Goal: Task Accomplishment & Management: Use online tool/utility

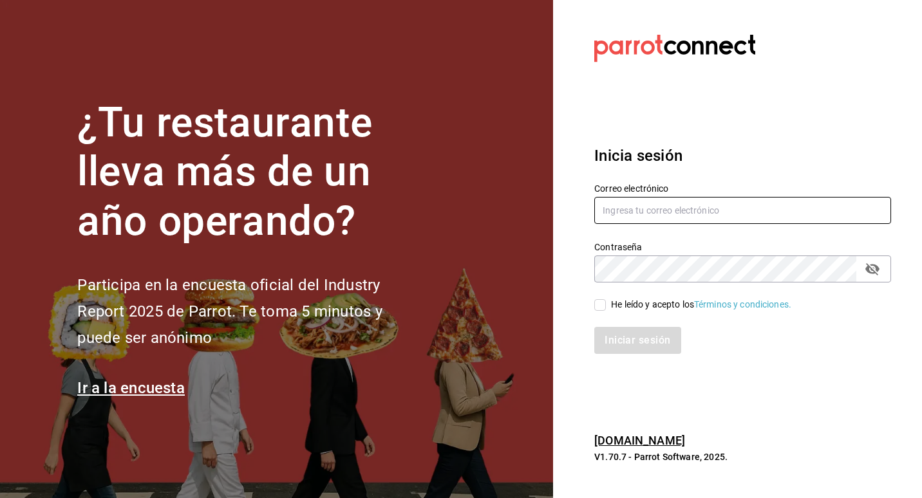
click at [653, 204] on input "text" at bounding box center [742, 210] width 297 height 27
type input "pacogonzalezcontacto@gmail.com"
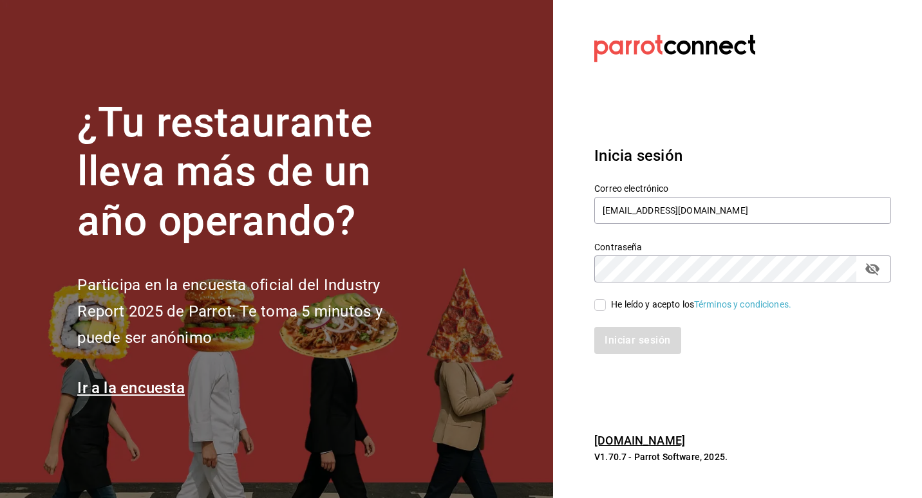
click at [598, 313] on div "Iniciar sesión" at bounding box center [735, 333] width 312 height 42
click at [598, 307] on input "He leído y acepto los Términos y condiciones." at bounding box center [600, 305] width 12 height 12
checkbox input "true"
click at [620, 336] on button "Iniciar sesión" at bounding box center [638, 340] width 88 height 27
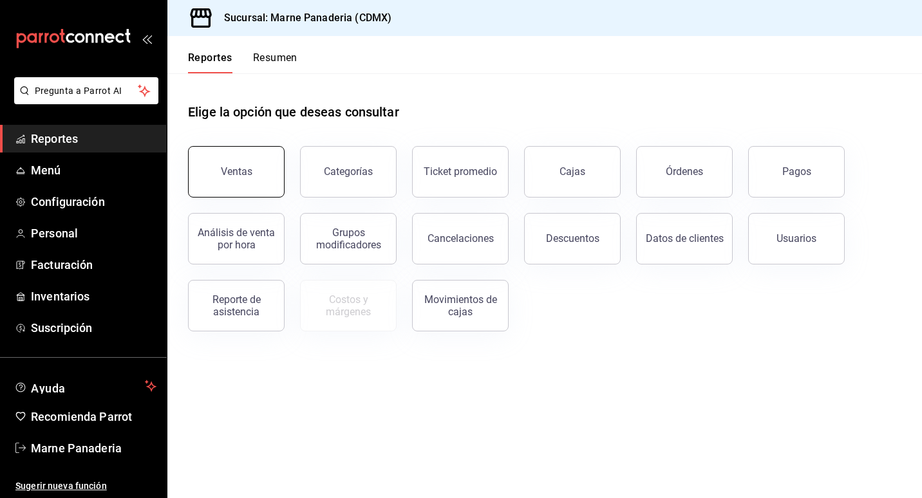
click at [221, 174] on div "Ventas" at bounding box center [237, 171] width 32 height 12
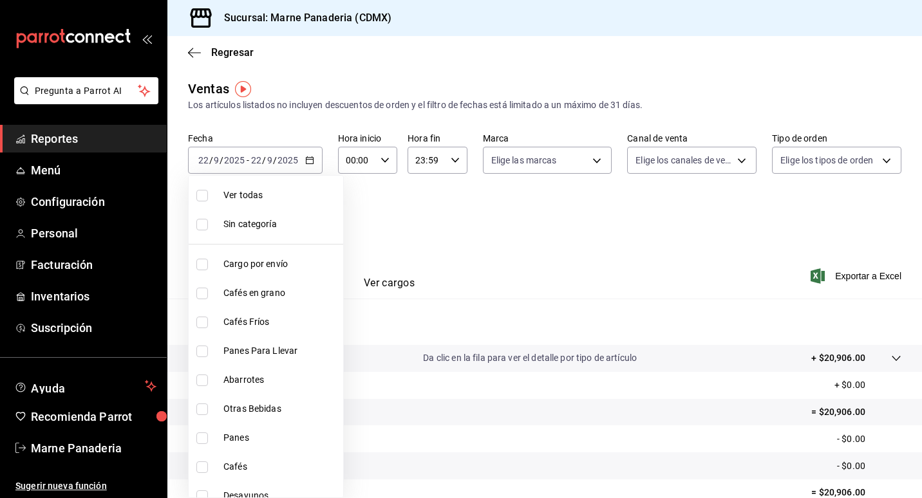
click at [306, 226] on body "Pregunta a Parrot AI Reportes Menú Configuración Personal Facturación Inventari…" at bounding box center [461, 249] width 922 height 498
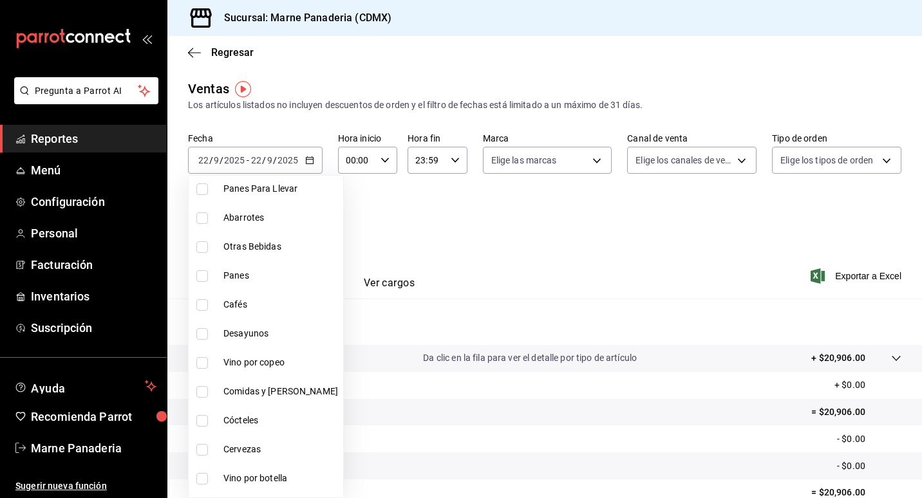
scroll to position [162, 0]
click at [205, 328] on li "Desayunos" at bounding box center [266, 334] width 154 height 29
type input "ce8d030a-cc3d-4443-b2cb-82675d69821b"
checkbox input "true"
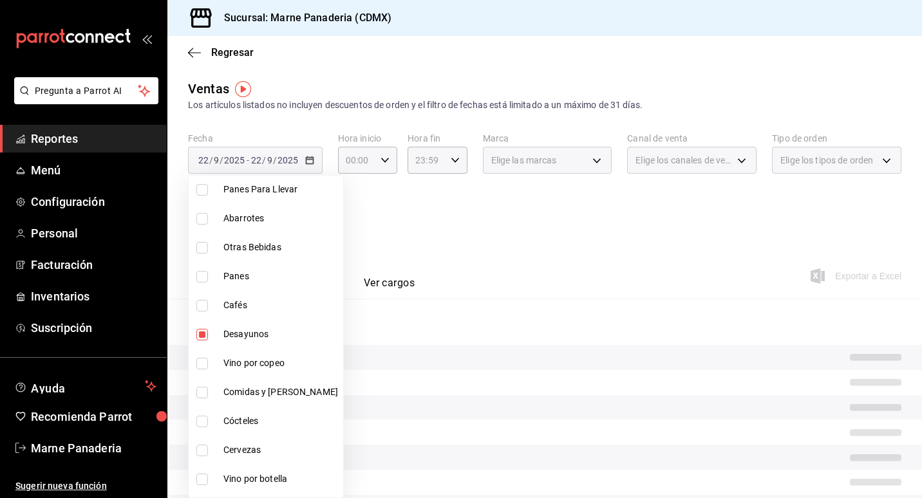
click at [457, 297] on div at bounding box center [461, 249] width 922 height 498
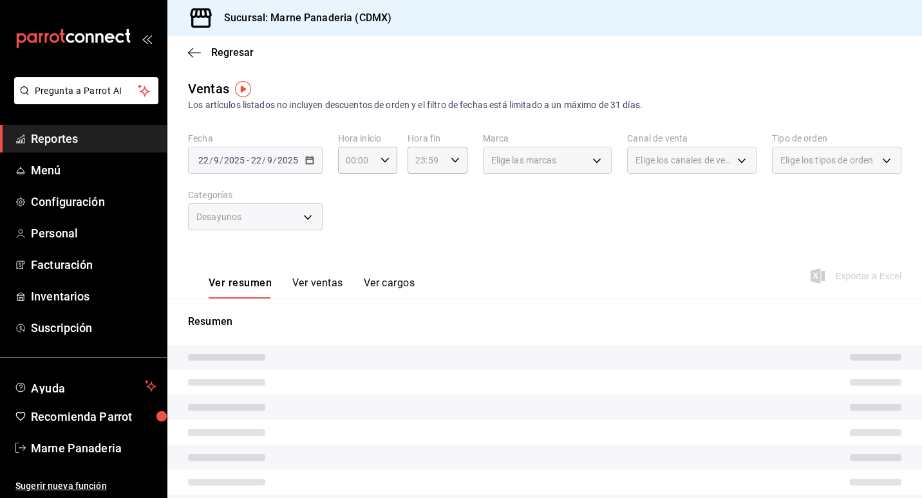
click at [339, 285] on button "Ver ventas" at bounding box center [317, 288] width 51 height 22
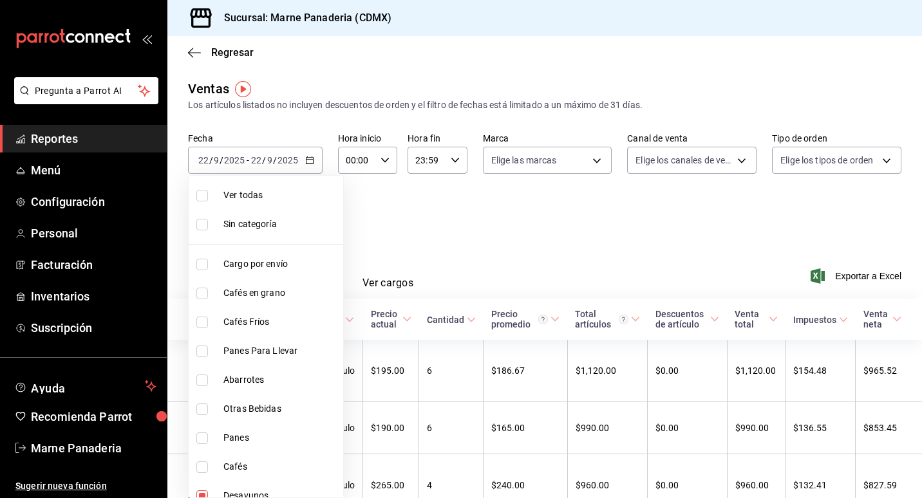
click at [295, 214] on body "Pregunta a Parrot AI Reportes Menú Configuración Personal Facturación Inventari…" at bounding box center [461, 249] width 922 height 498
click at [262, 196] on span "Ver todas" at bounding box center [280, 196] width 115 height 14
type input "ed7b3c48-de40-42f0-b32d-b62e425c3e7b,4dd16bc6-178f-46f9-a839-483948b183c3,0756c…"
checkbox input "true"
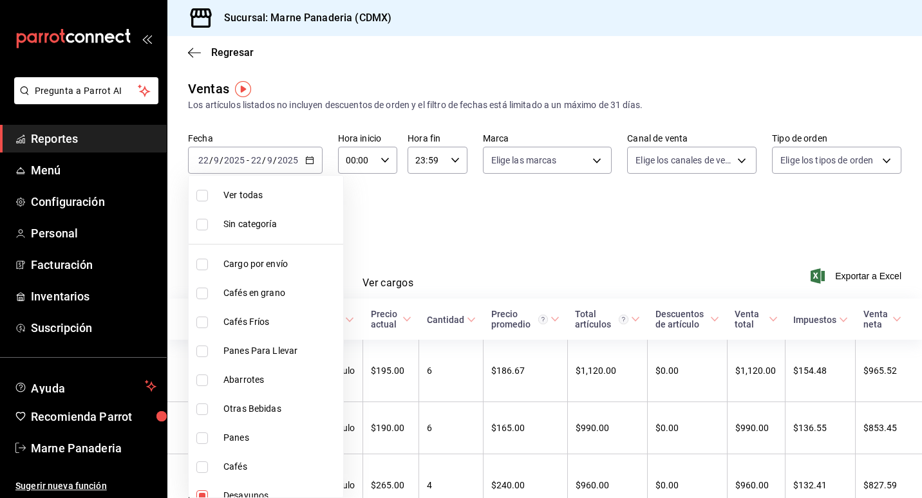
checkbox input "true"
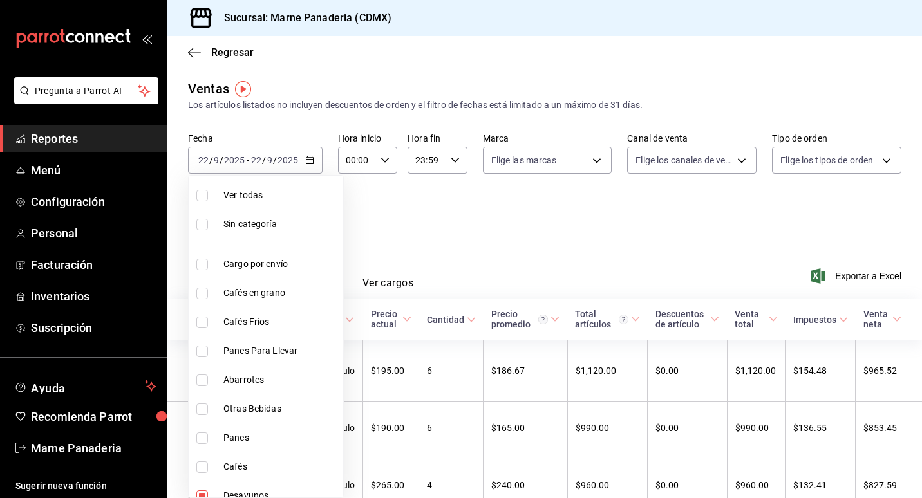
checkbox input "true"
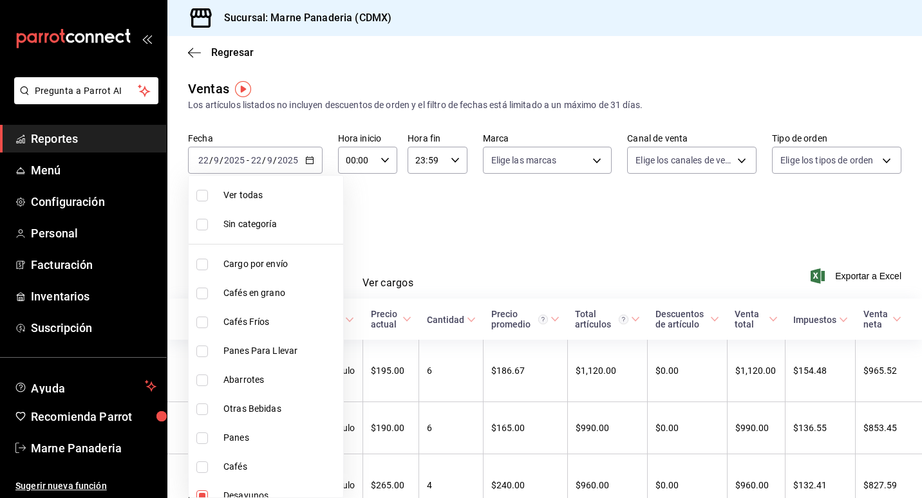
checkbox input "true"
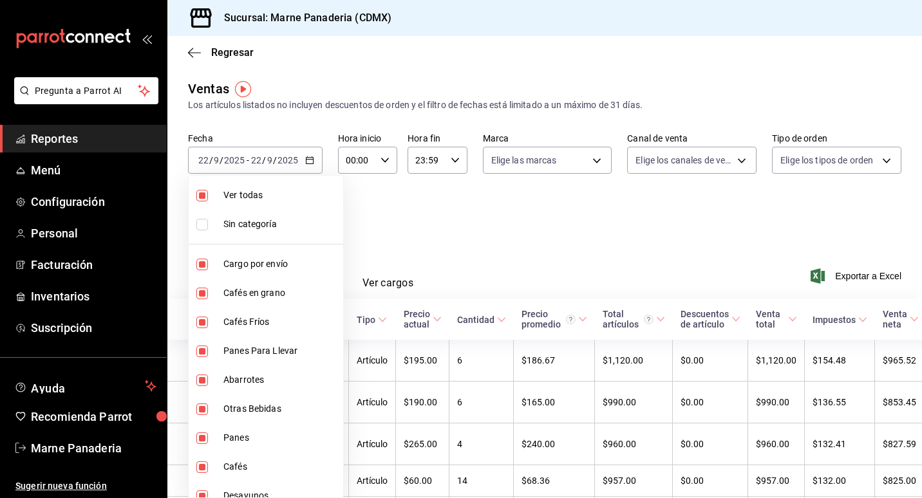
click at [464, 275] on div at bounding box center [461, 249] width 922 height 498
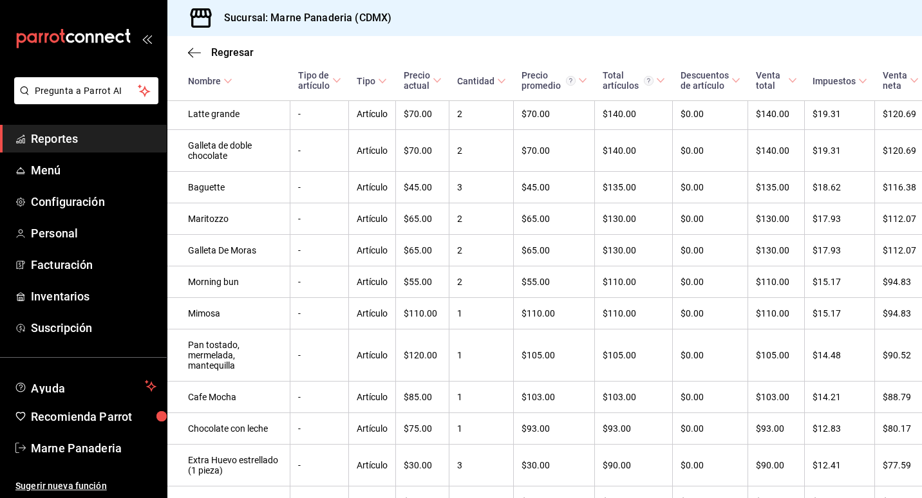
scroll to position [1795, 0]
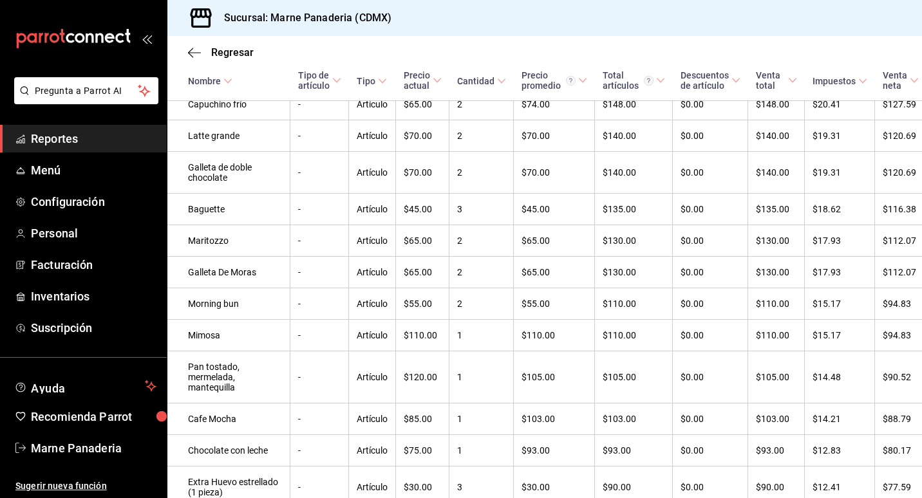
click at [915, 362] on div "Regresar Ventas Los artículos listados no incluyen descuentos de orden y el fil…" at bounding box center [544, 267] width 754 height 462
drag, startPoint x: 915, startPoint y: 362, endPoint x: 908, endPoint y: 145, distance: 217.7
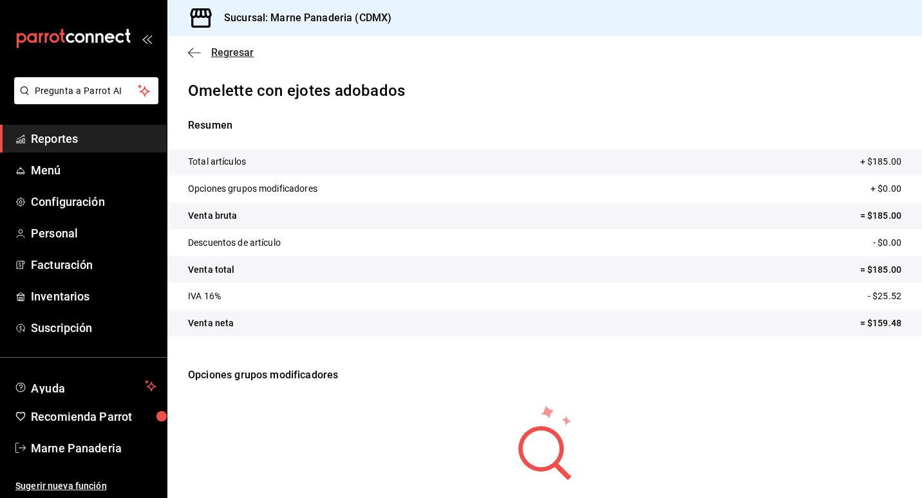
click at [200, 53] on icon "button" at bounding box center [194, 53] width 13 height 12
click at [191, 57] on icon "button" at bounding box center [194, 53] width 13 height 12
click at [233, 53] on span "Regresar" at bounding box center [232, 52] width 42 height 12
click at [65, 164] on span "Menú" at bounding box center [94, 170] width 126 height 17
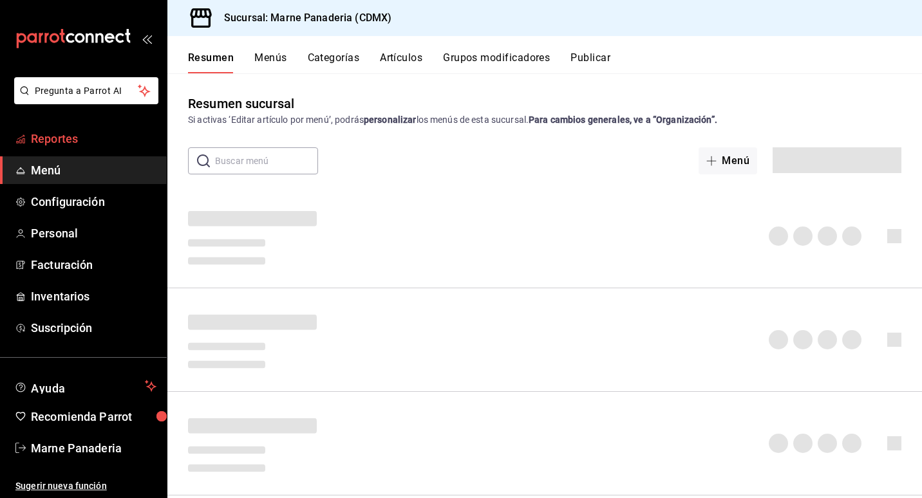
click at [66, 142] on span "Reportes" at bounding box center [94, 138] width 126 height 17
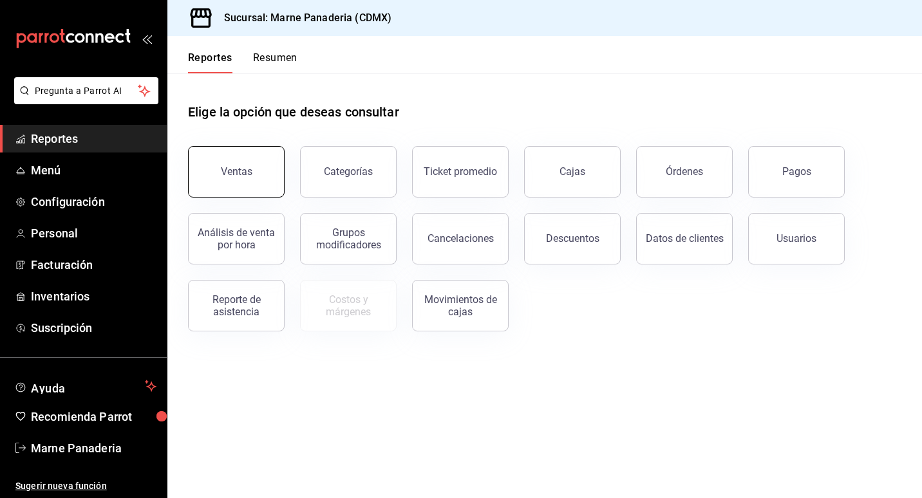
click at [265, 176] on button "Ventas" at bounding box center [236, 171] width 97 height 51
